Goal: Information Seeking & Learning: Learn about a topic

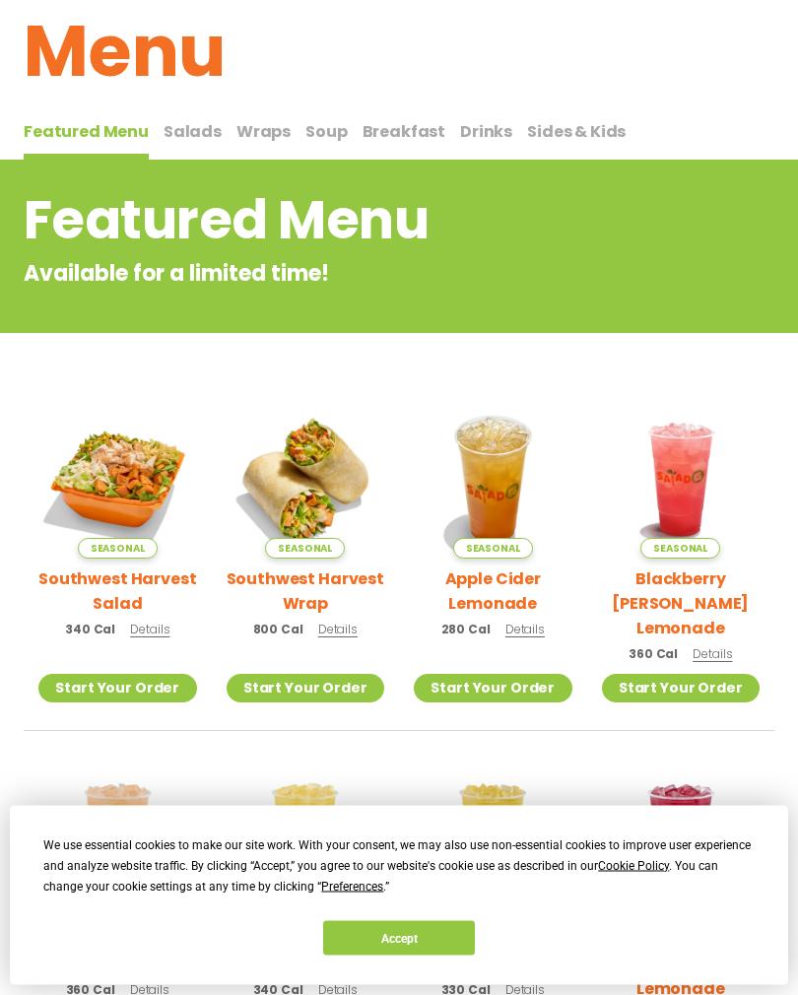
scroll to position [102, 0]
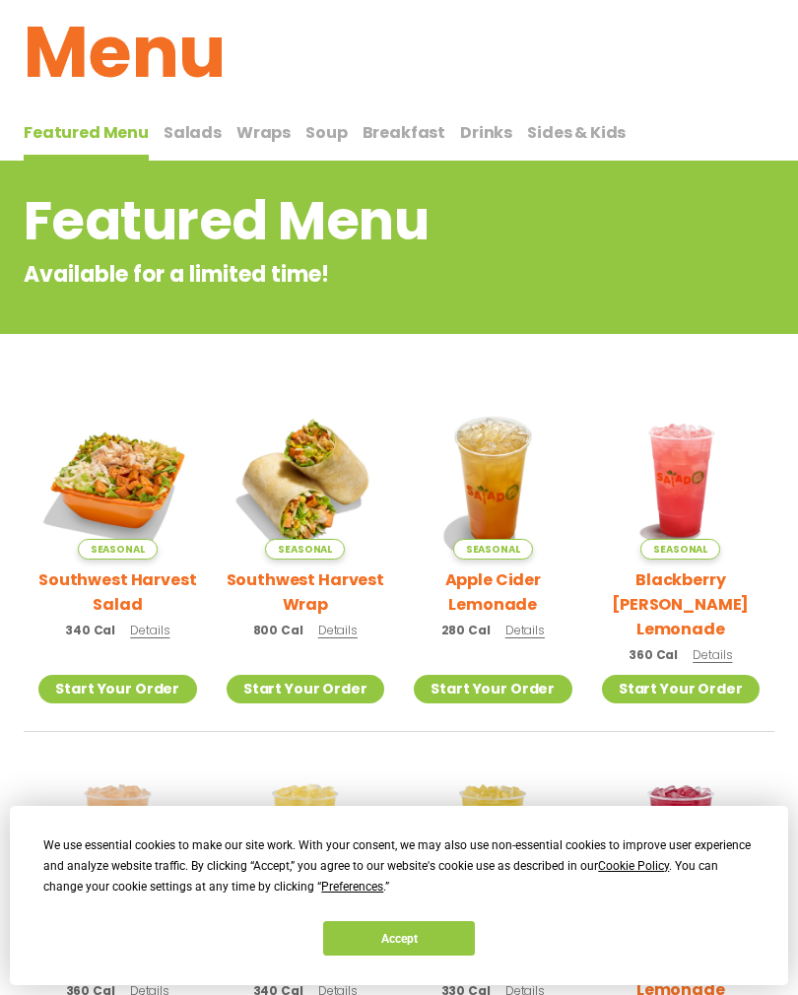
click at [380, 124] on span "Breakfast" at bounding box center [405, 132] width 84 height 23
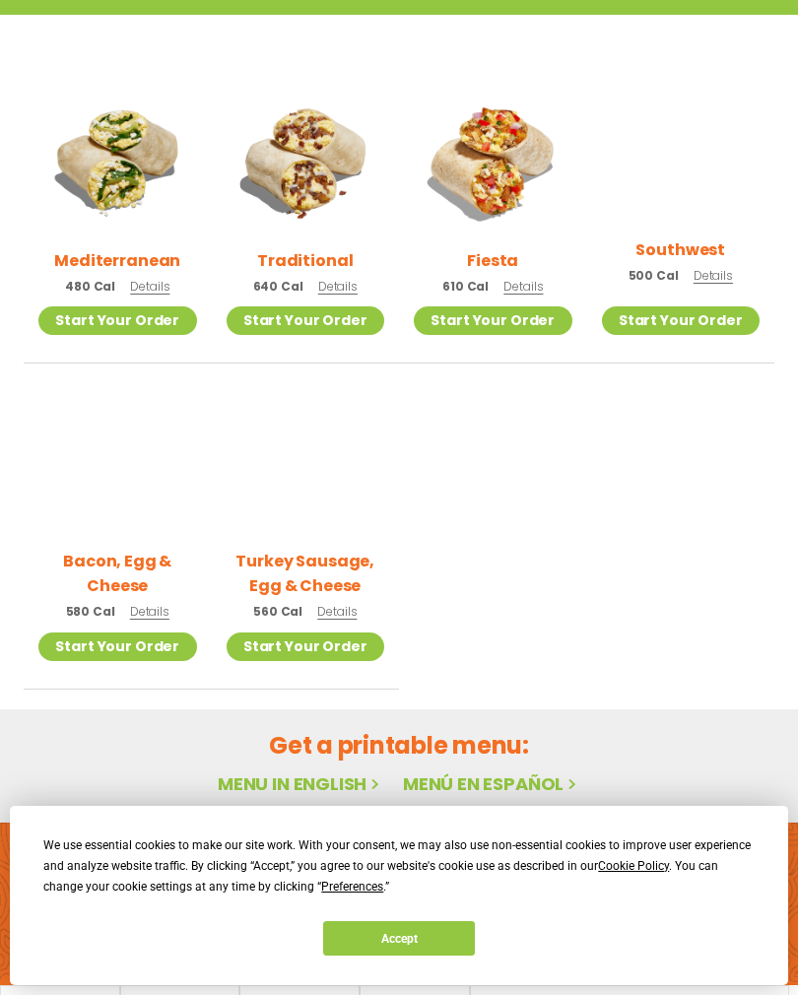
scroll to position [517, 0]
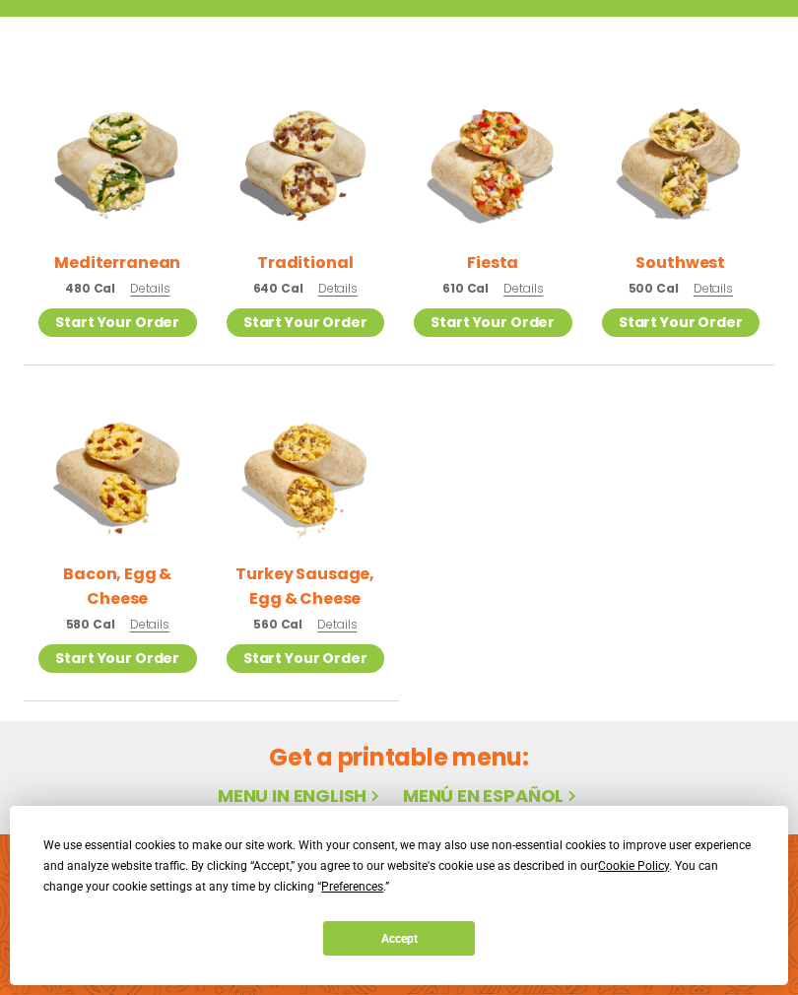
click at [308, 184] on img at bounding box center [306, 163] width 159 height 159
click at [679, 184] on img at bounding box center [681, 163] width 159 height 159
click at [491, 205] on img at bounding box center [493, 163] width 159 height 159
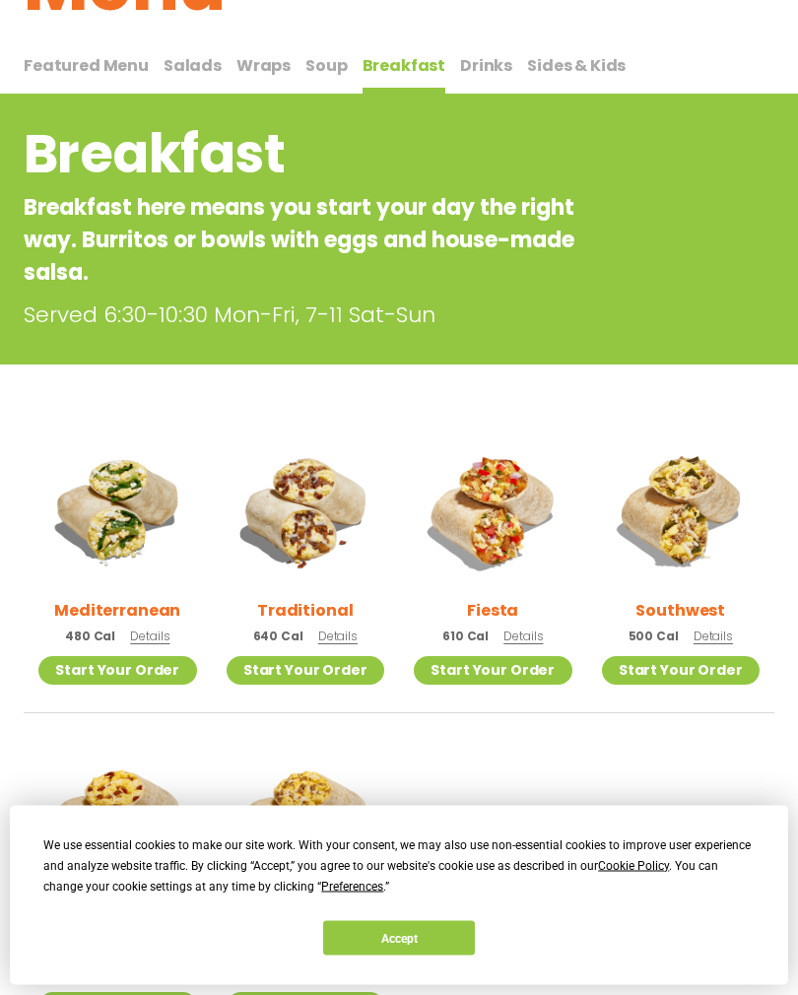
scroll to position [185, 0]
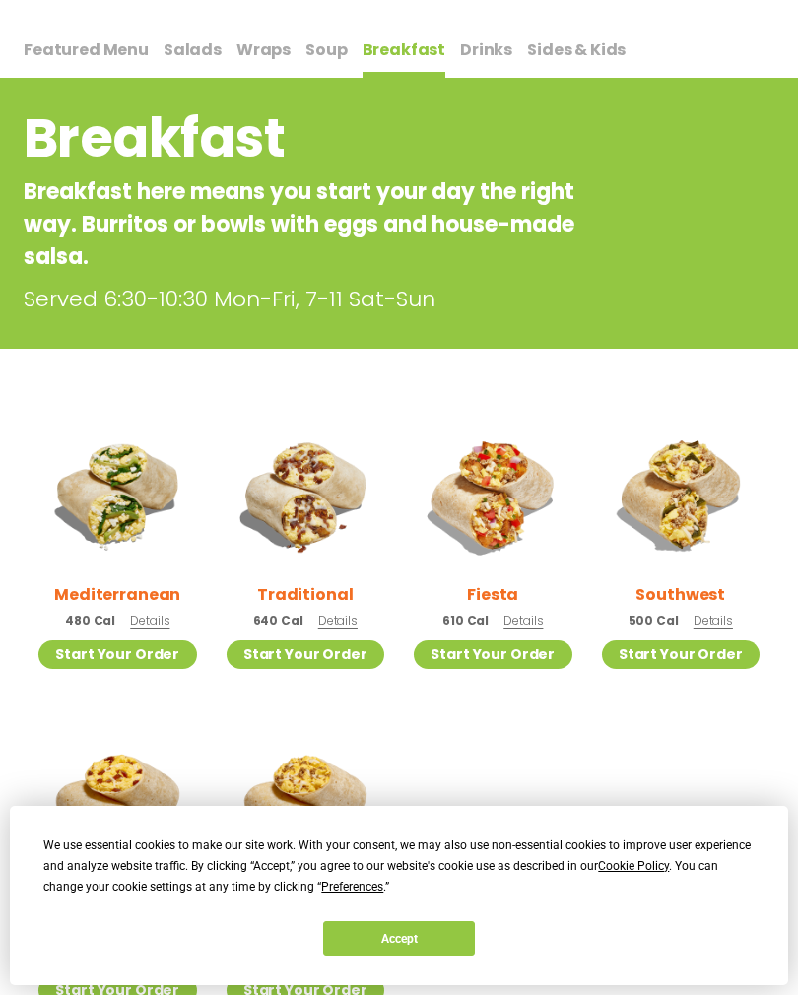
click at [330, 530] on img at bounding box center [306, 495] width 159 height 159
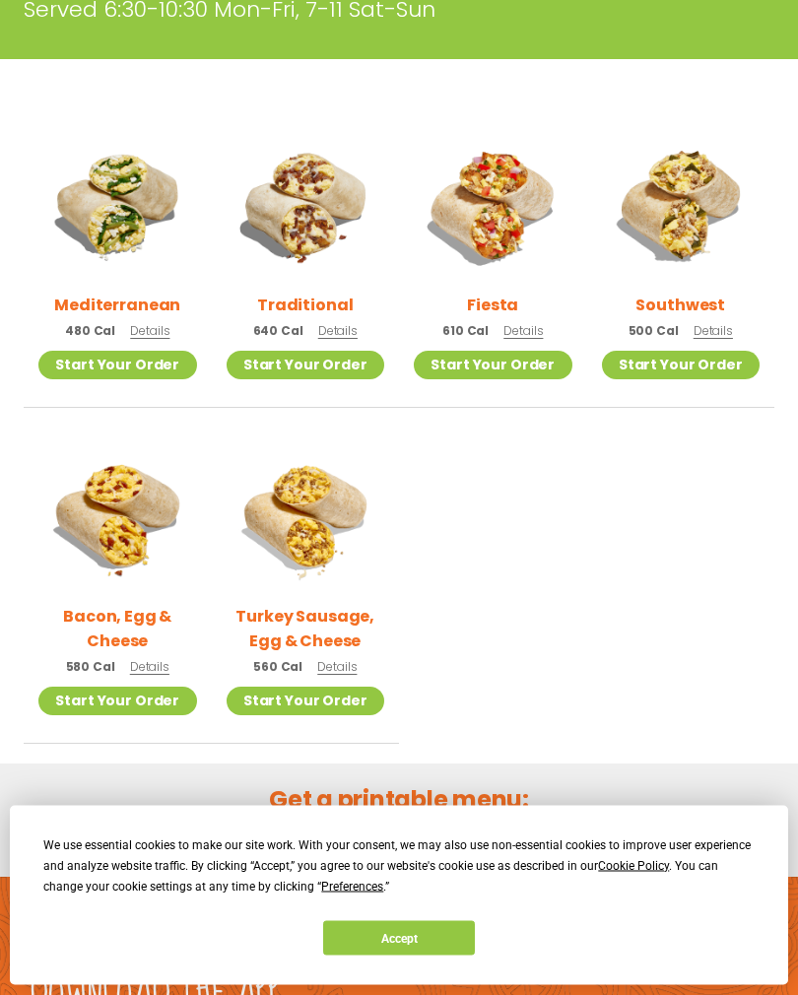
scroll to position [475, 0]
click at [298, 571] on img at bounding box center [306, 517] width 159 height 159
click at [120, 573] on img at bounding box center [117, 517] width 159 height 159
click at [140, 218] on img at bounding box center [117, 205] width 159 height 159
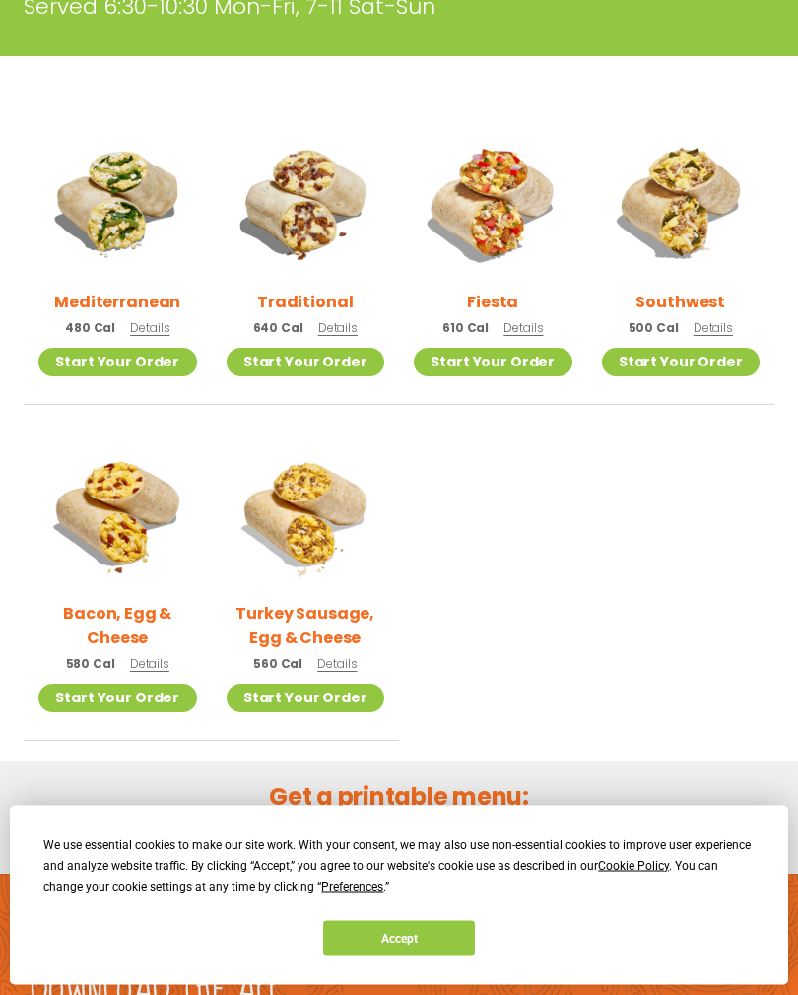
scroll to position [478, 0]
click at [658, 210] on img at bounding box center [681, 202] width 159 height 159
click at [316, 218] on img at bounding box center [306, 202] width 159 height 159
click at [117, 568] on img at bounding box center [117, 514] width 159 height 159
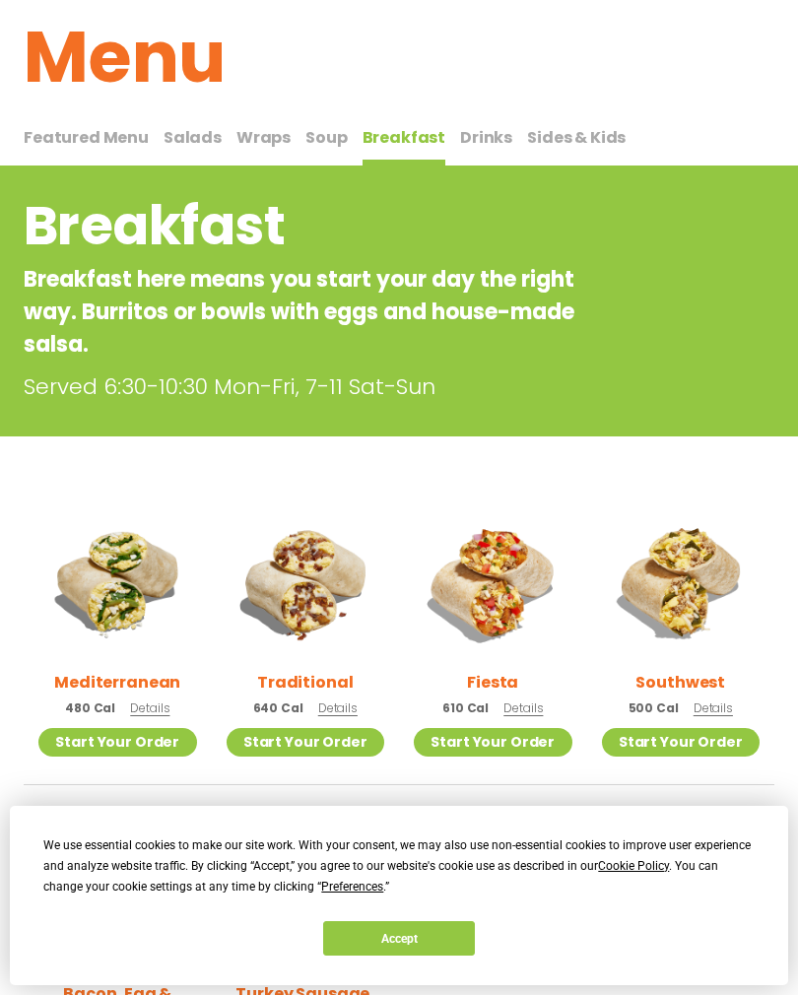
scroll to position [0, 0]
